Goal: Navigation & Orientation: Find specific page/section

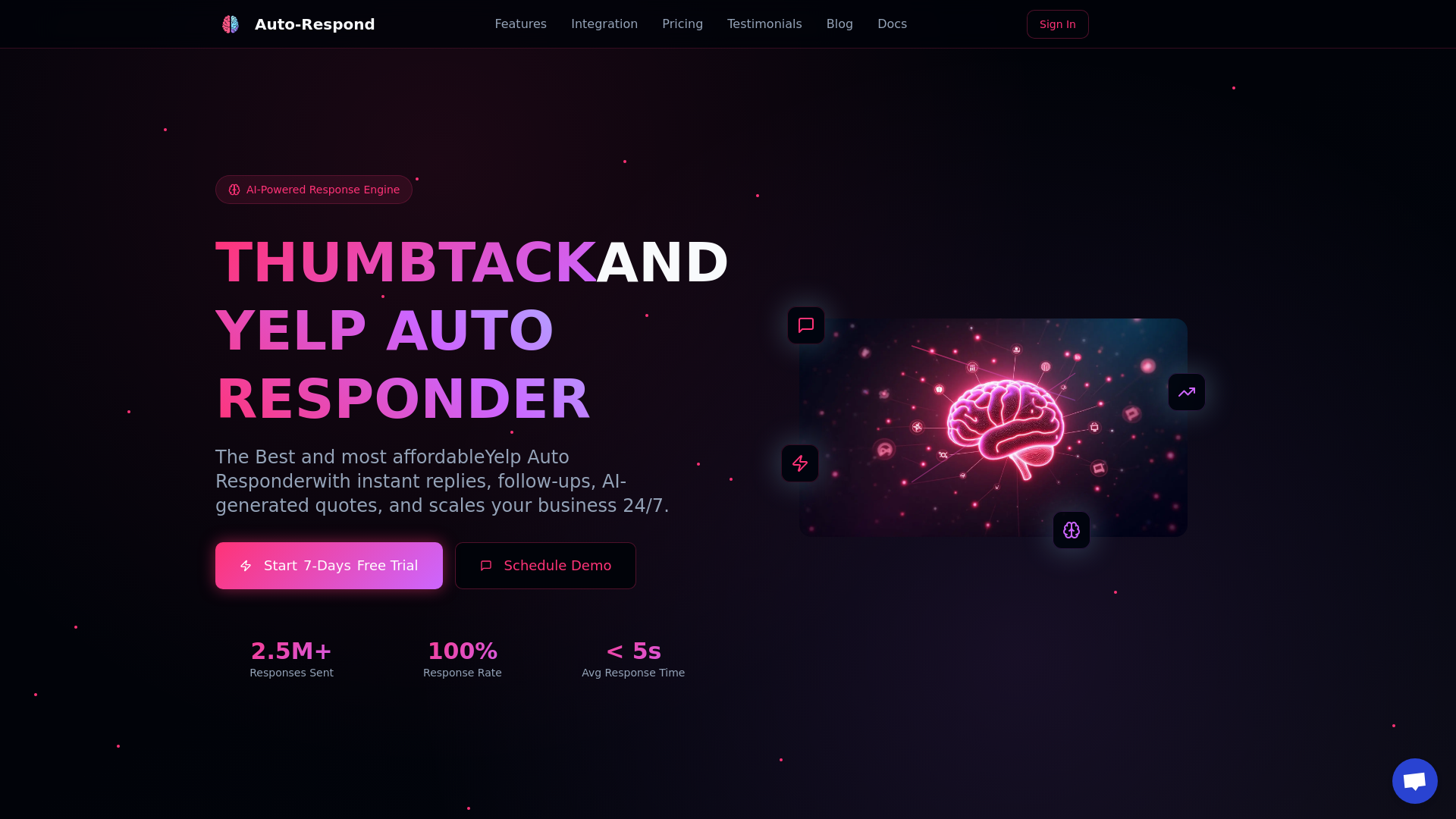
click at [826, 24] on link "Blog" at bounding box center [839, 24] width 27 height 19
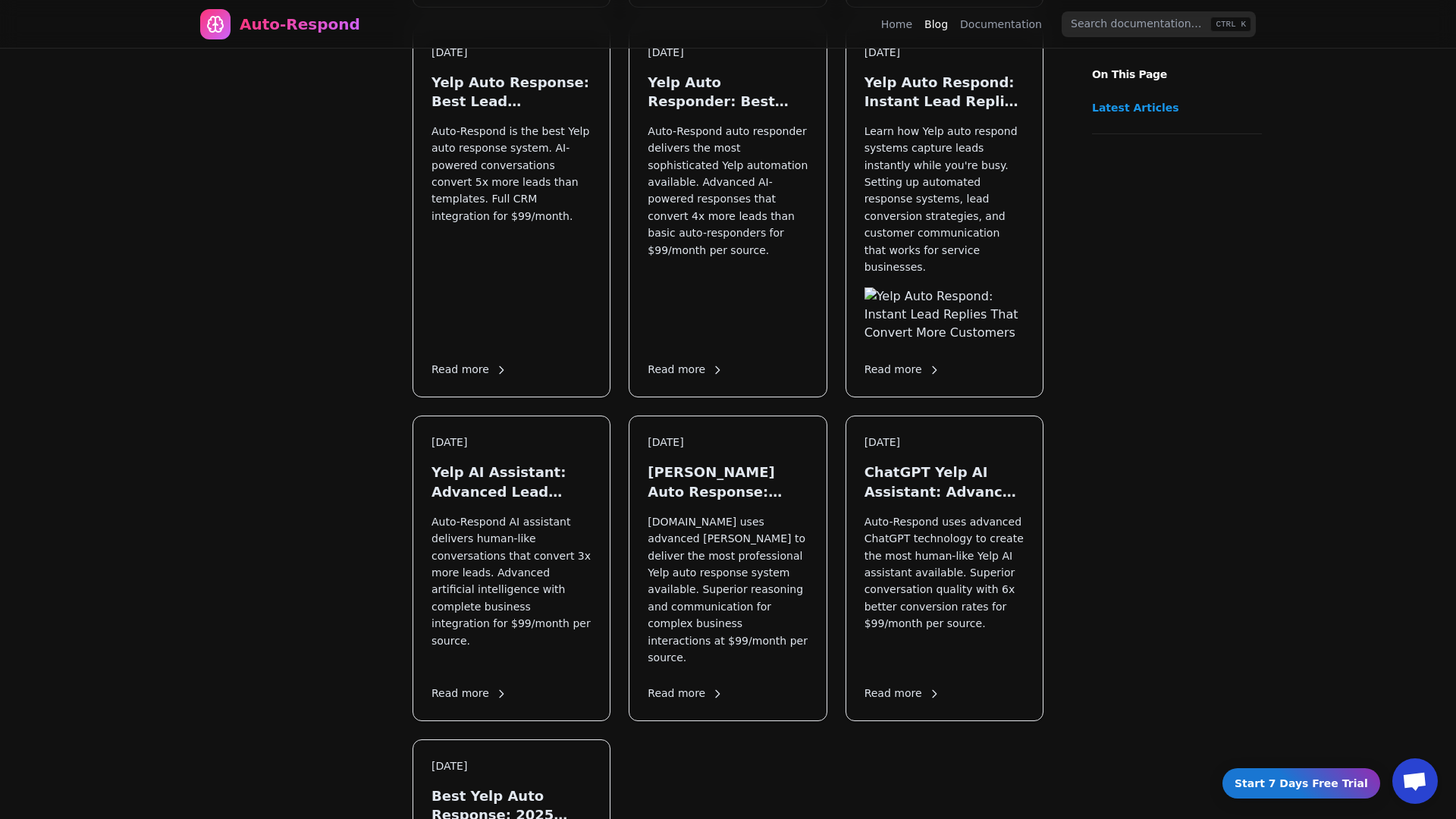
scroll to position [2104, 0]
